Goal: Task Accomplishment & Management: Complete application form

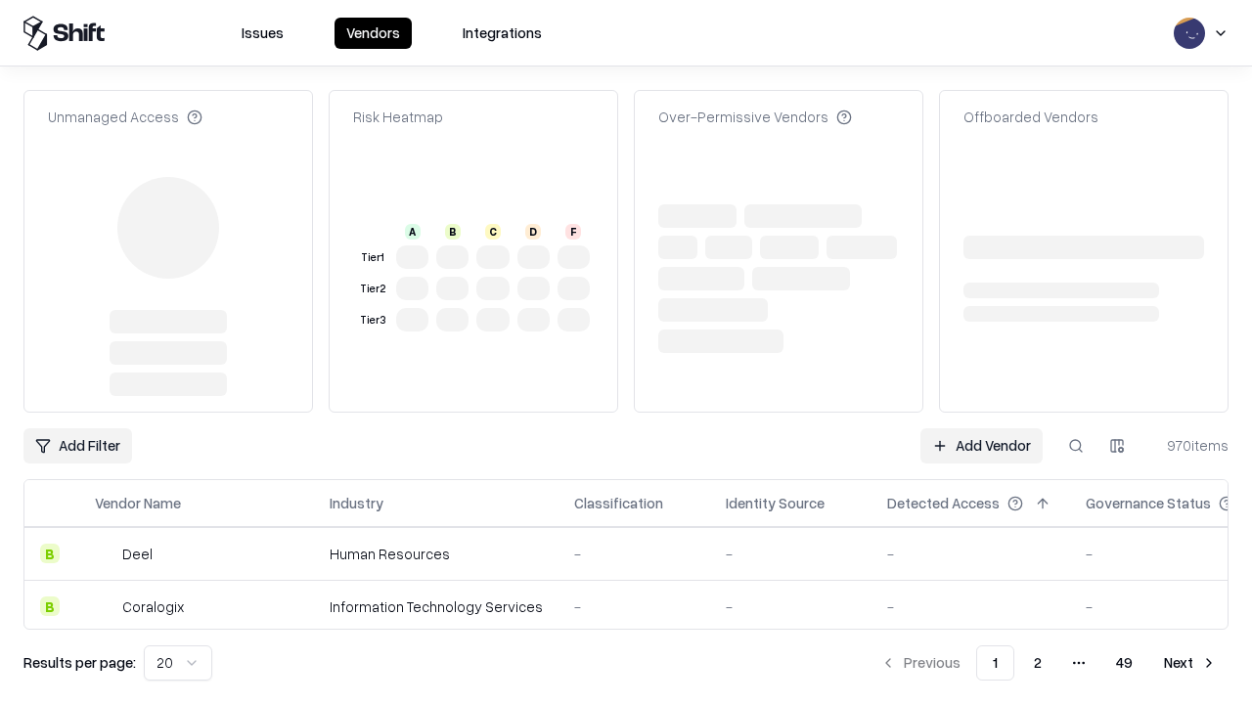
click at [981, 428] on link "Add Vendor" at bounding box center [981, 445] width 122 height 35
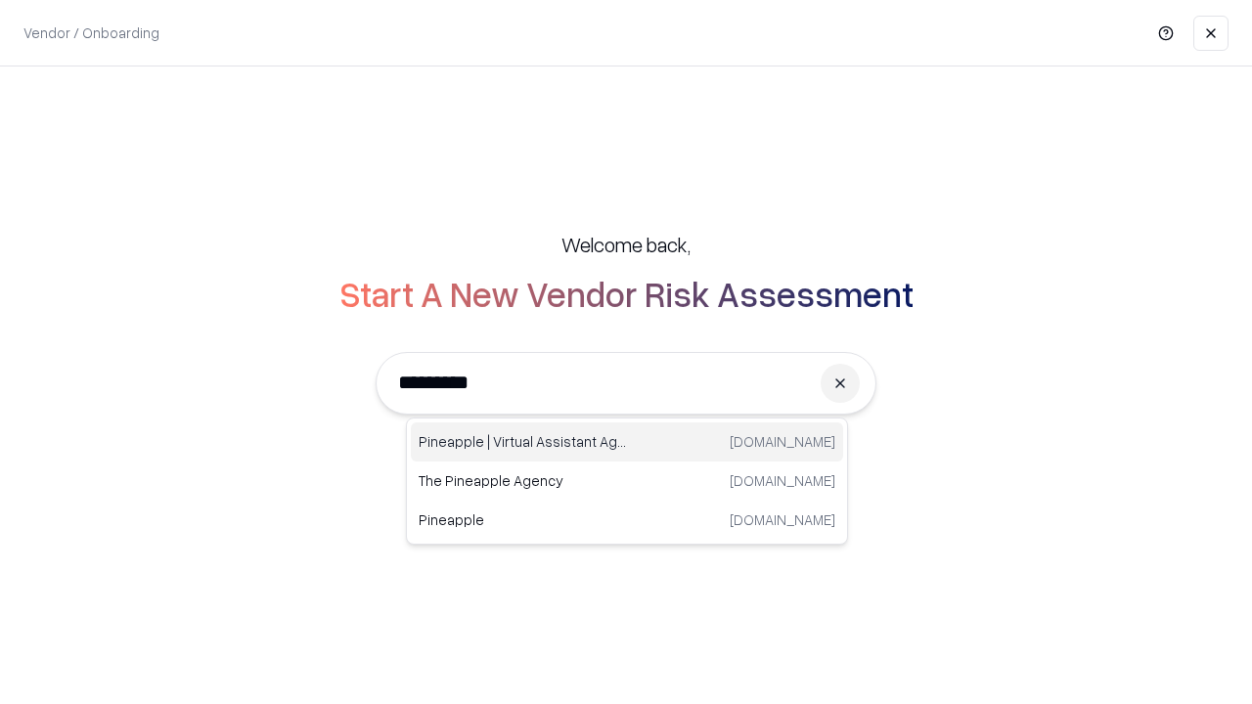
click at [627, 442] on div "Pineapple | Virtual Assistant Agency [DOMAIN_NAME]" at bounding box center [627, 442] width 432 height 39
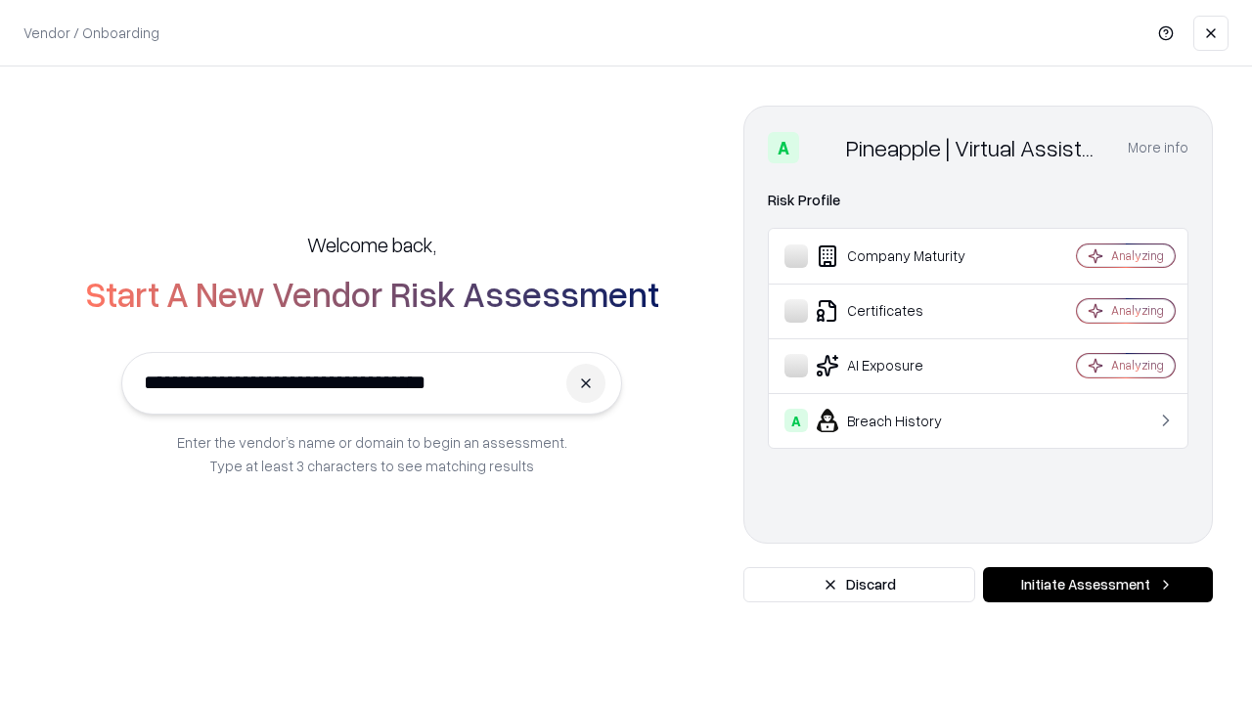
type input "**********"
click at [1098, 585] on button "Initiate Assessment" at bounding box center [1098, 584] width 230 height 35
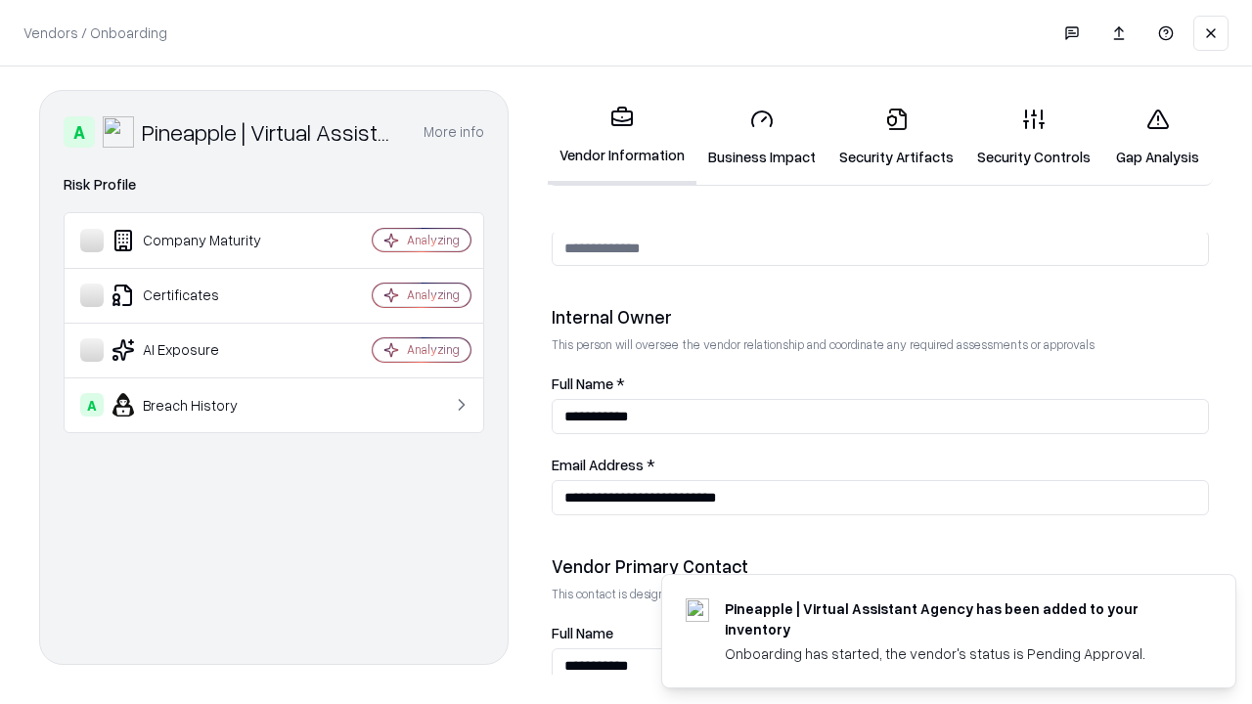
scroll to position [1013, 0]
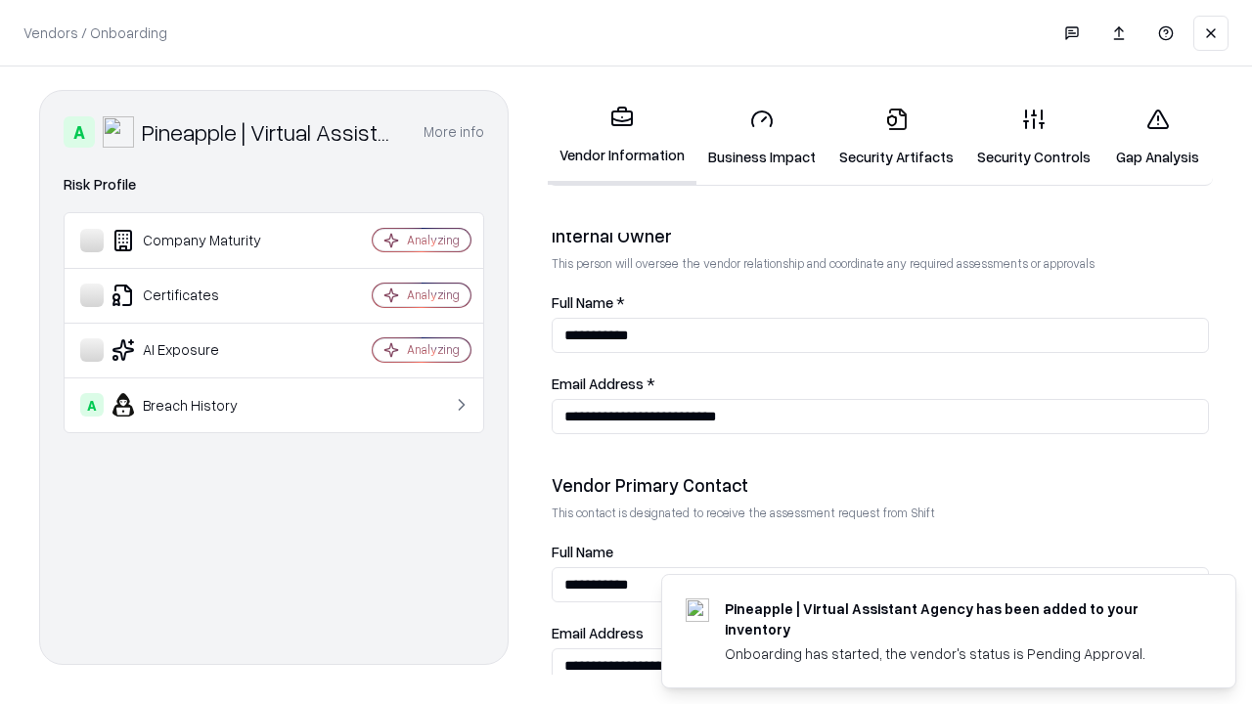
click at [762, 137] on link "Business Impact" at bounding box center [761, 137] width 131 height 91
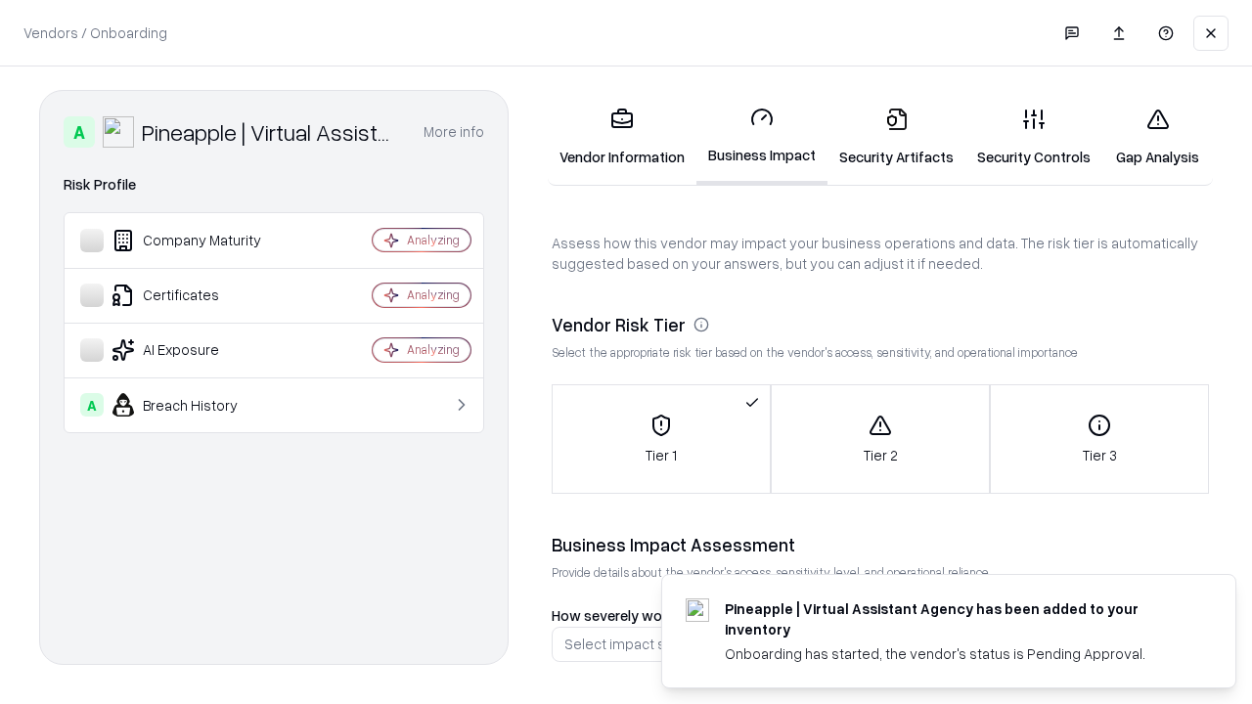
click at [1157, 137] on link "Gap Analysis" at bounding box center [1157, 137] width 111 height 91
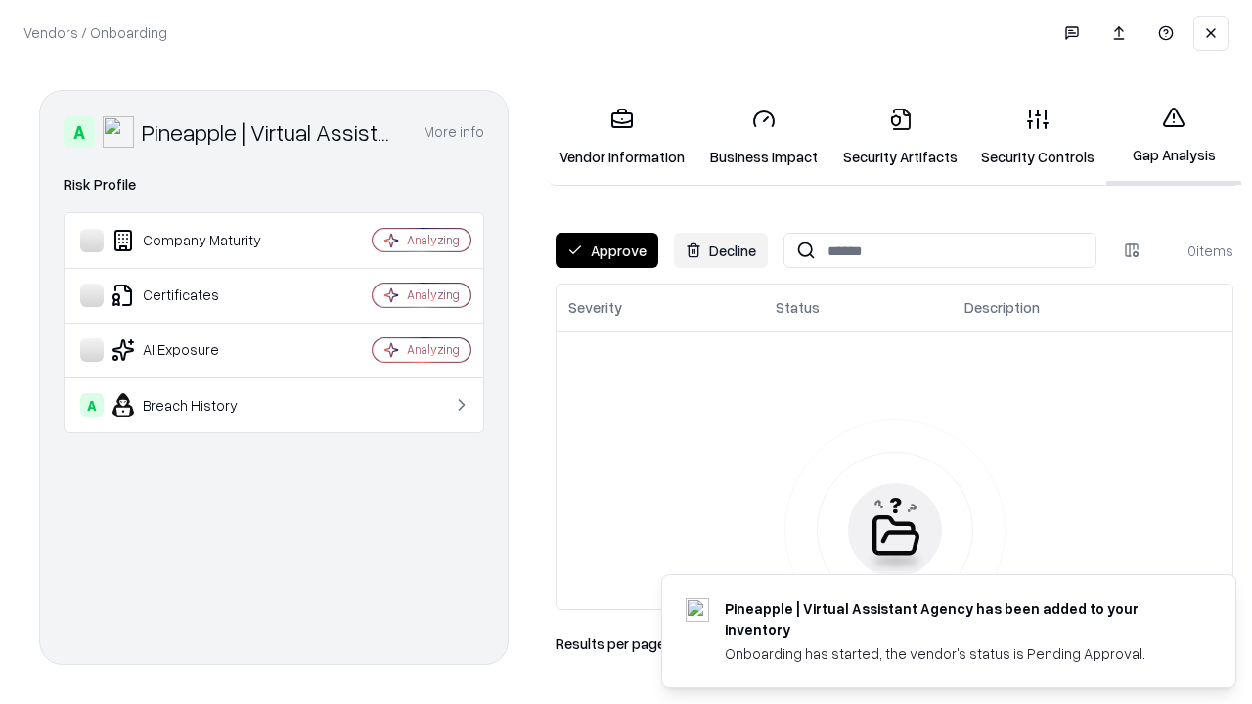
click at [606, 250] on button "Approve" at bounding box center [607, 250] width 103 height 35
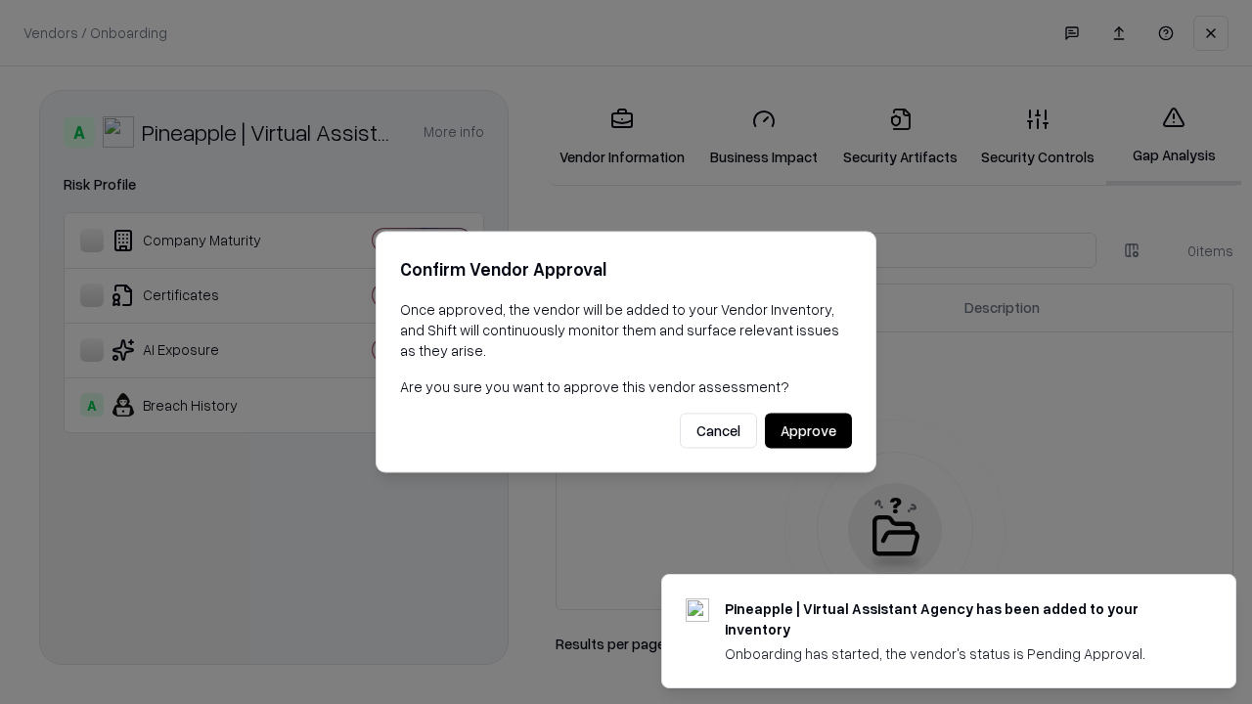
click at [808, 430] on button "Approve" at bounding box center [808, 431] width 87 height 35
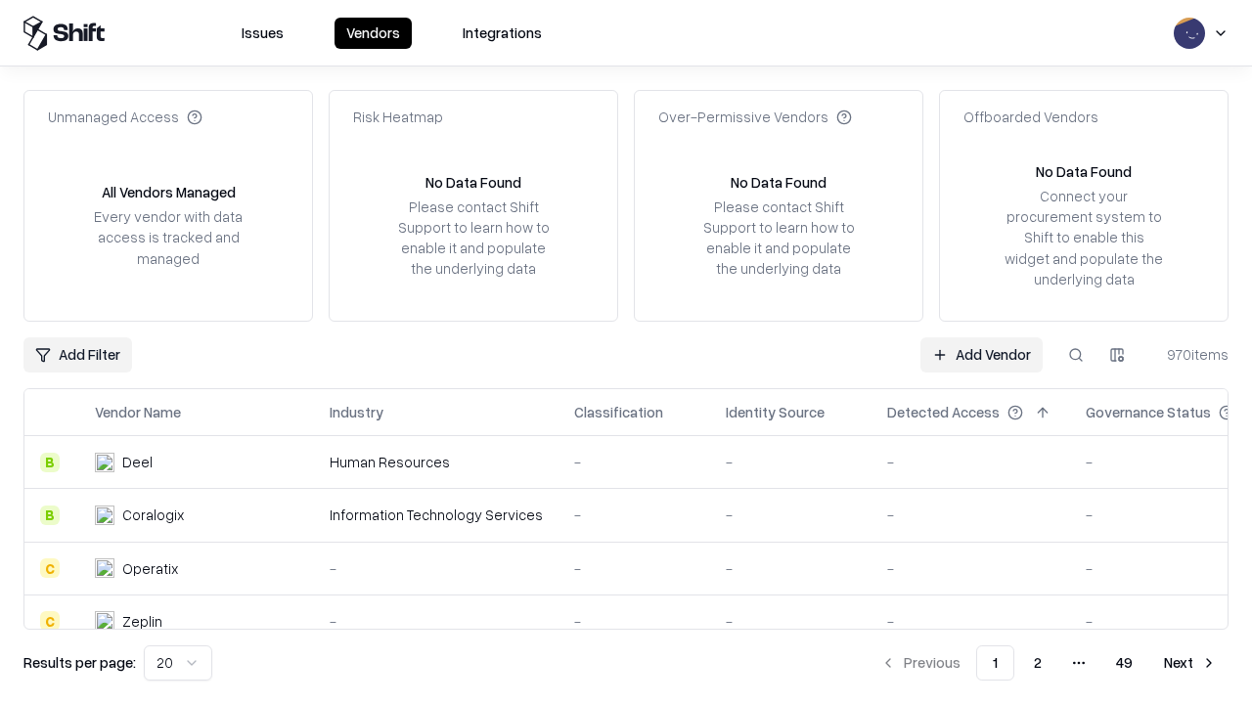
type input "**********"
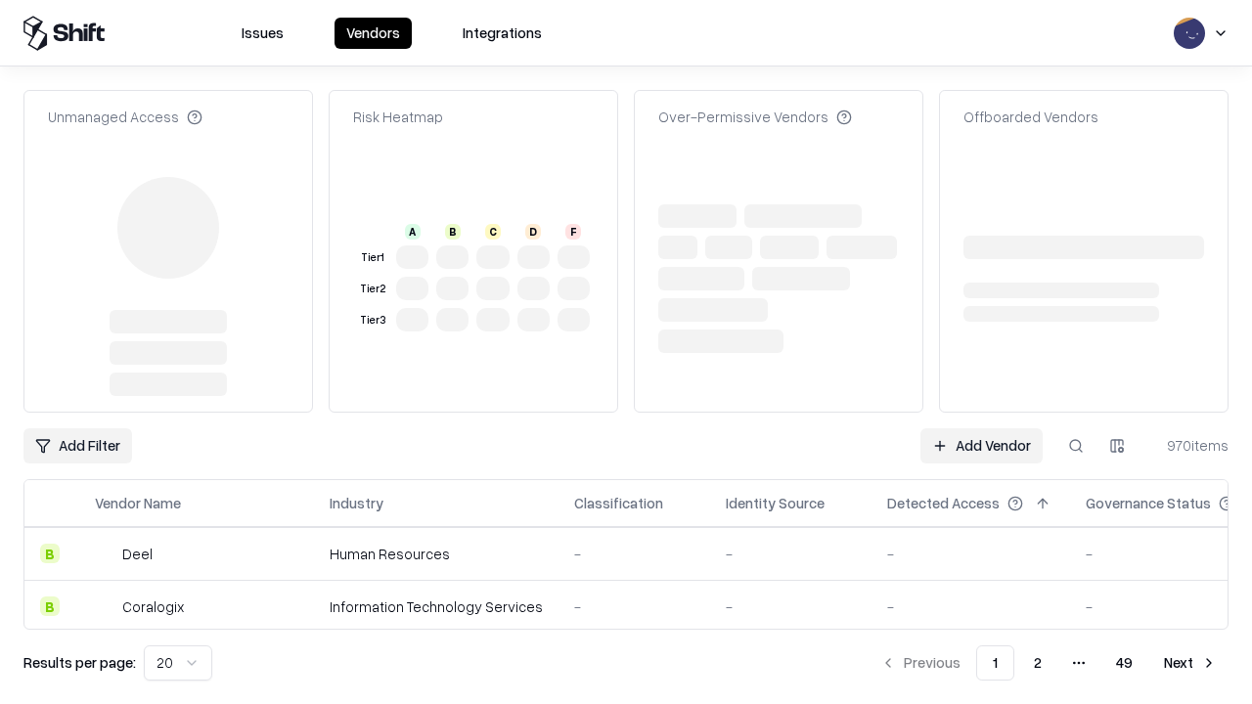
click at [981, 428] on link "Add Vendor" at bounding box center [981, 445] width 122 height 35
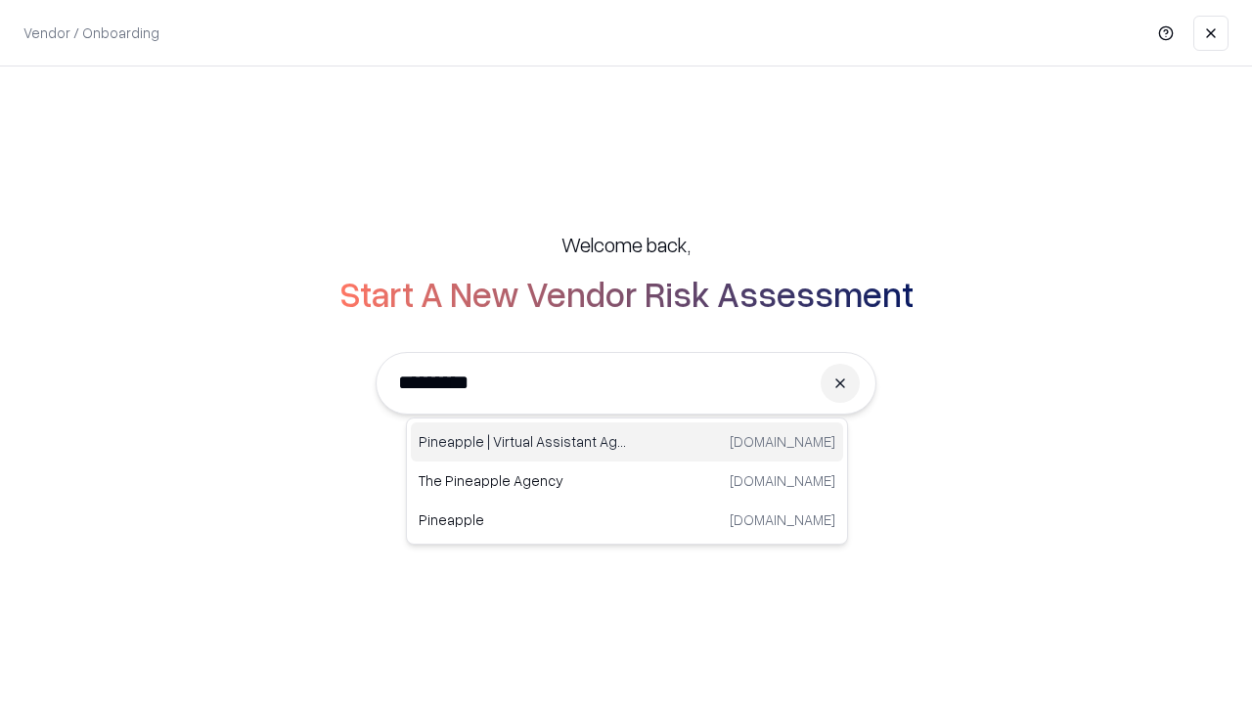
click at [627, 442] on div "Pineapple | Virtual Assistant Agency [DOMAIN_NAME]" at bounding box center [627, 442] width 432 height 39
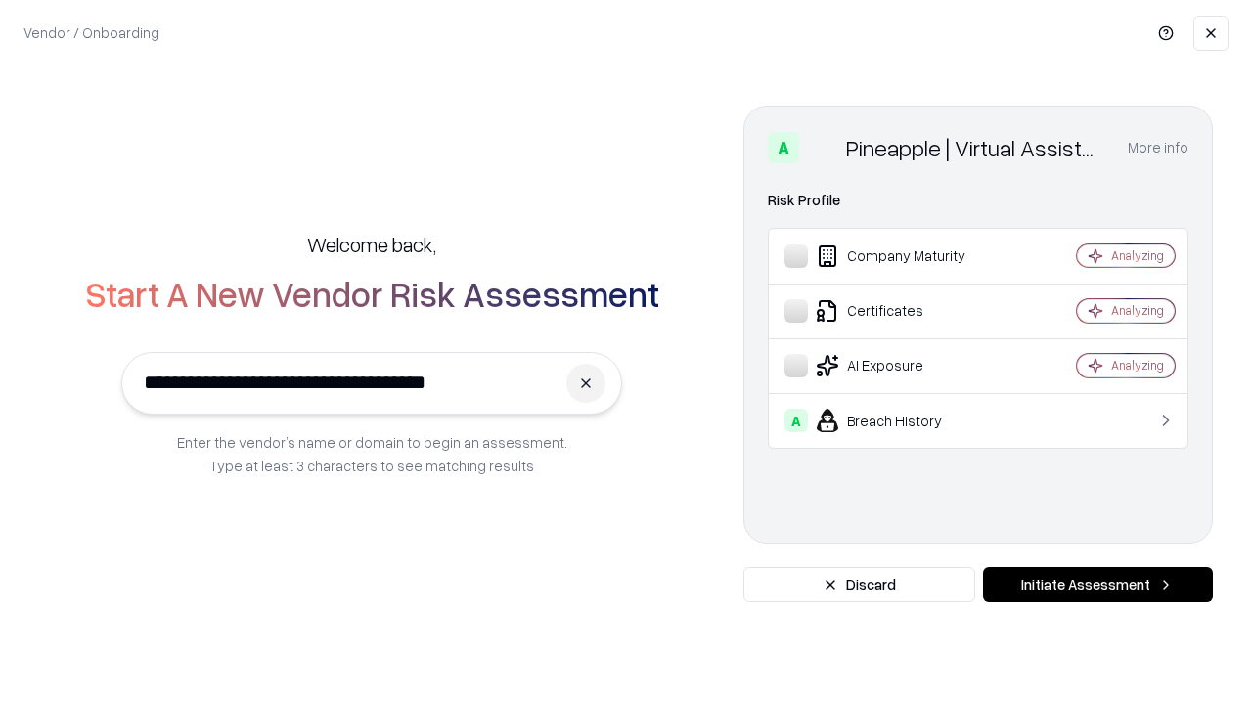
type input "**********"
click at [1098, 585] on button "Initiate Assessment" at bounding box center [1098, 584] width 230 height 35
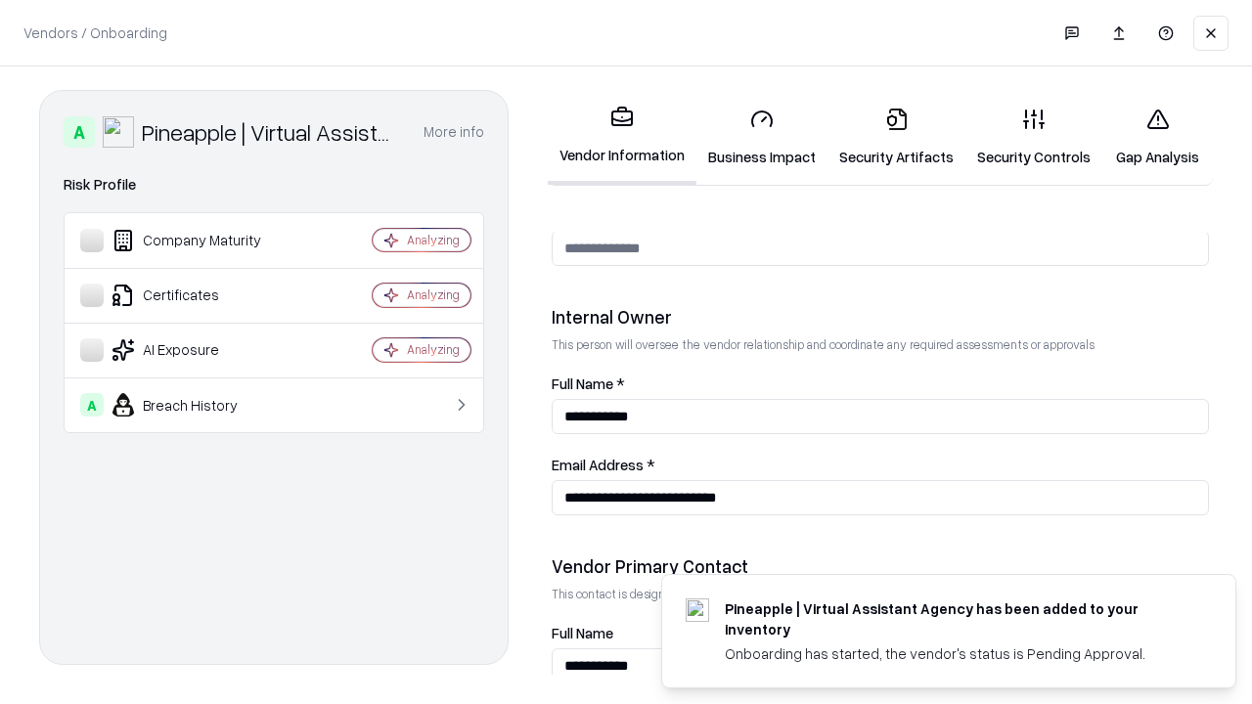
scroll to position [1013, 0]
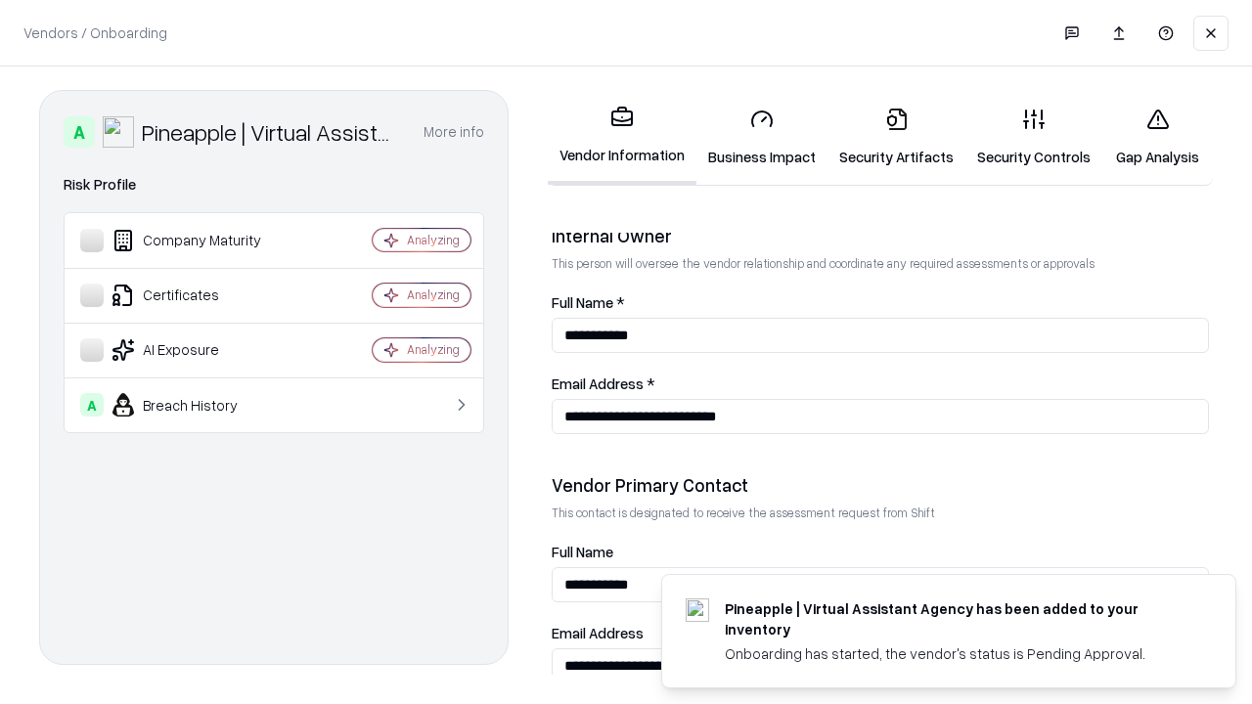
click at [1157, 137] on link "Gap Analysis" at bounding box center [1157, 137] width 111 height 91
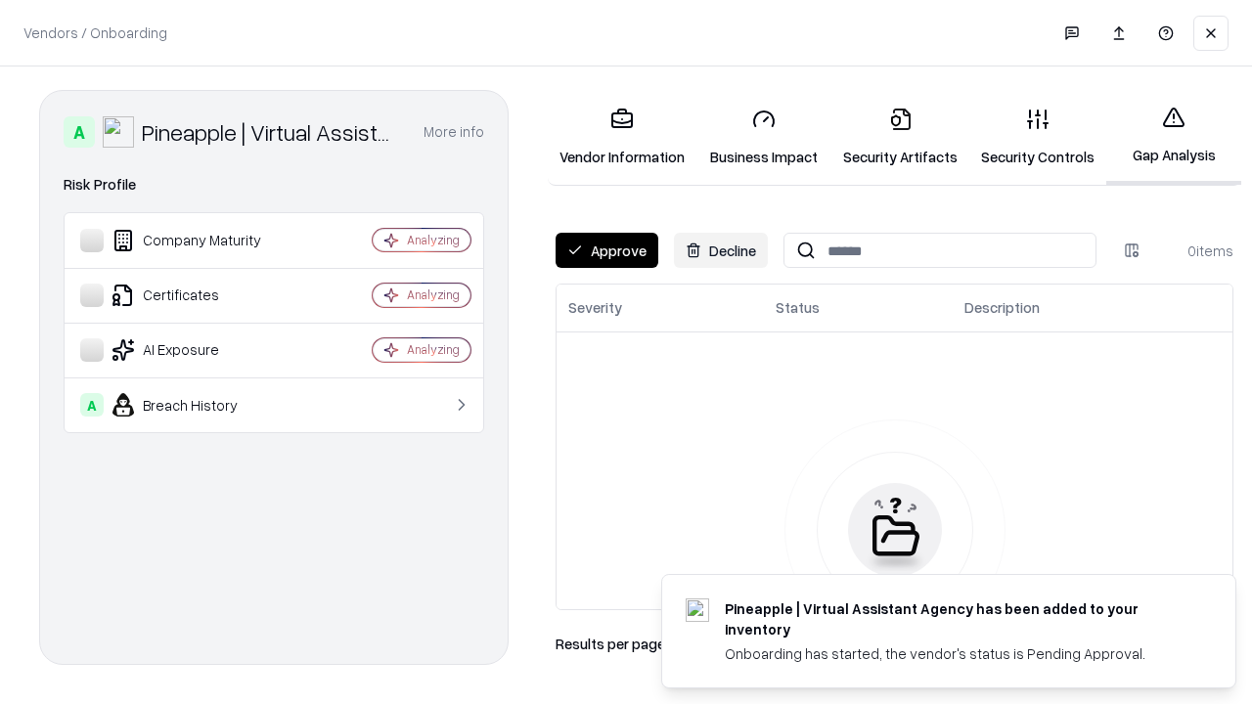
click at [606, 250] on button "Approve" at bounding box center [607, 250] width 103 height 35
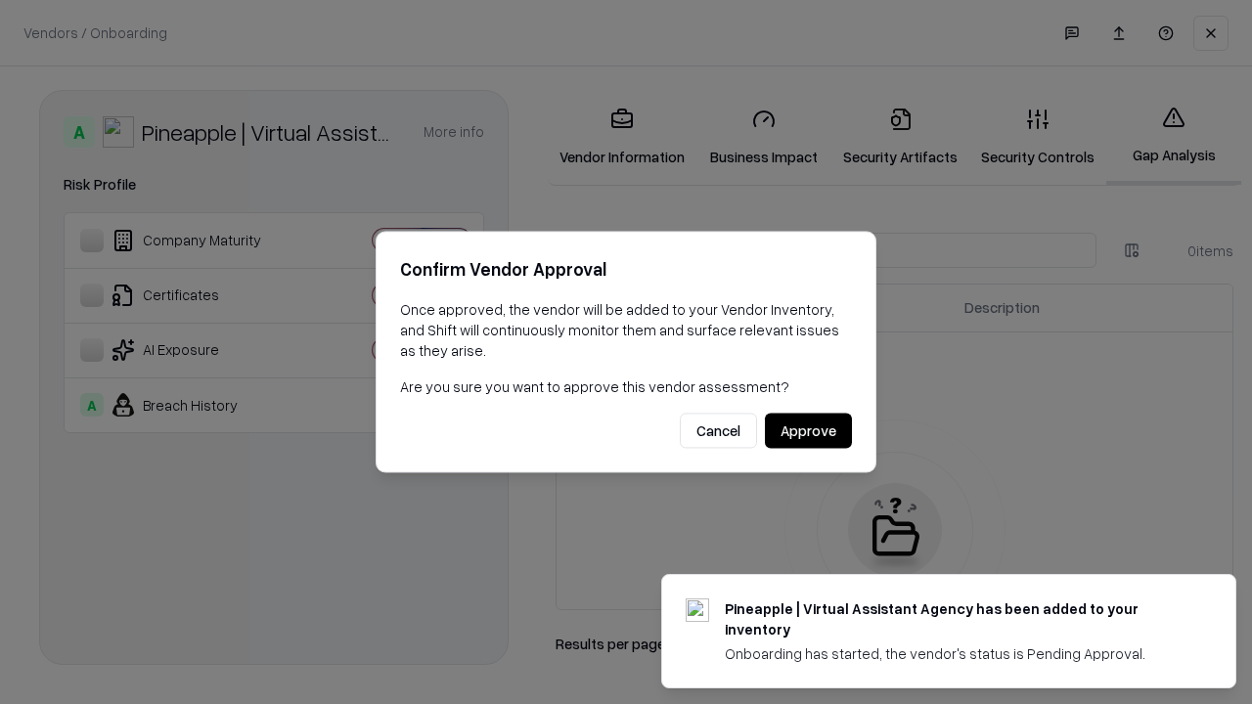
click at [808, 430] on button "Approve" at bounding box center [808, 431] width 87 height 35
